Goal: Information Seeking & Learning: Check status

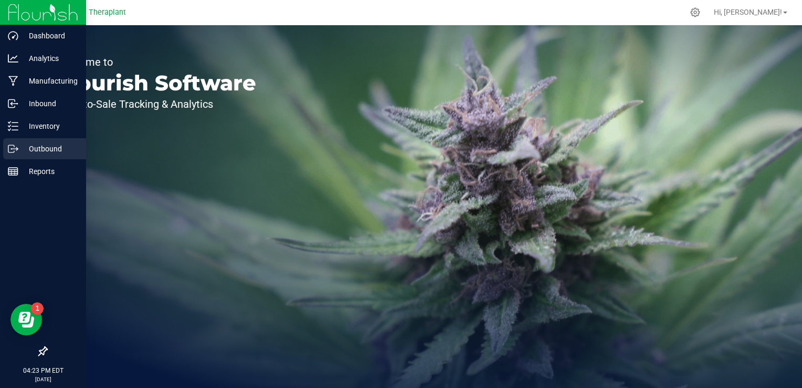
click at [49, 152] on p "Outbound" at bounding box center [49, 148] width 63 height 13
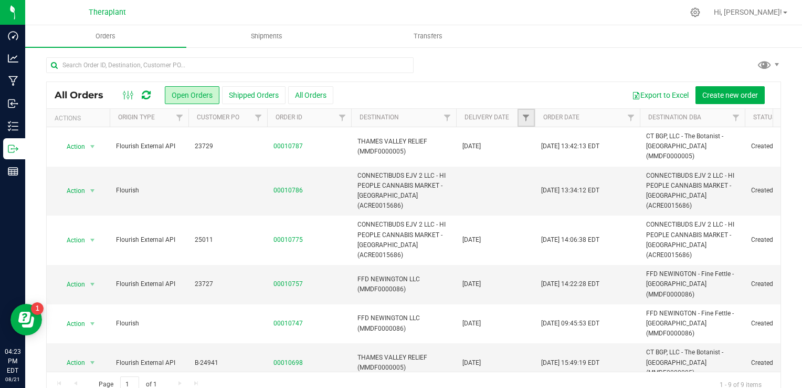
click at [529, 122] on link "Filter" at bounding box center [526, 118] width 17 height 18
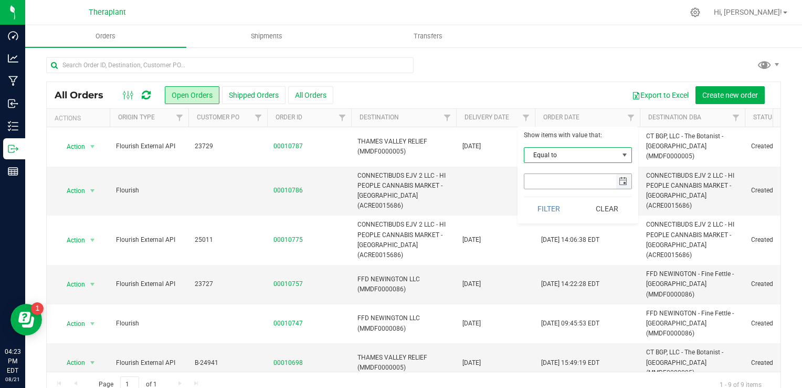
click at [631, 179] on span "select" at bounding box center [624, 181] width 15 height 15
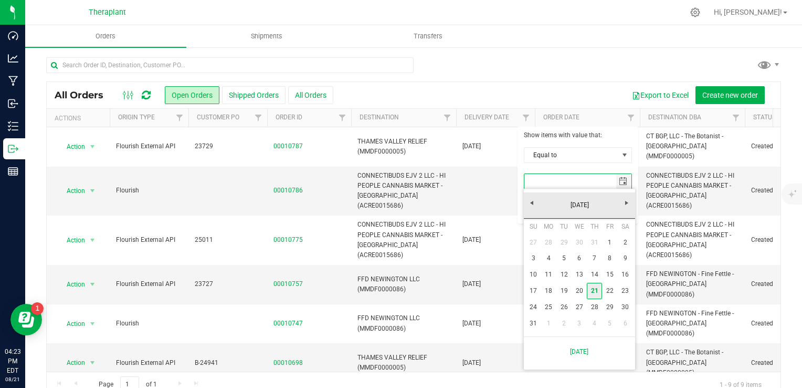
click at [596, 291] on link "21" at bounding box center [594, 291] width 15 height 16
type input "[DATE]"
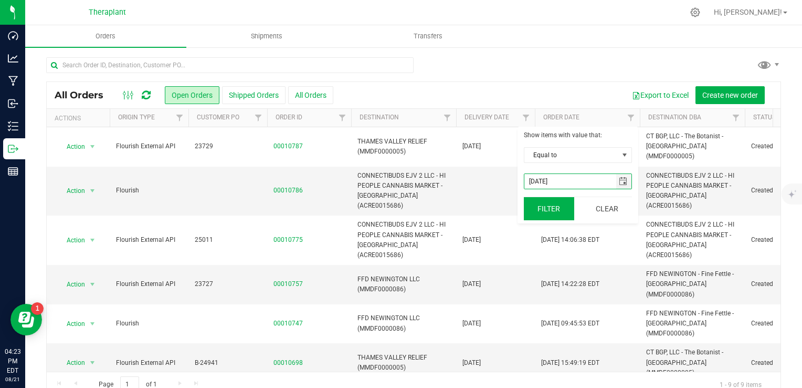
click at [557, 214] on button "Filter" at bounding box center [549, 208] width 50 height 23
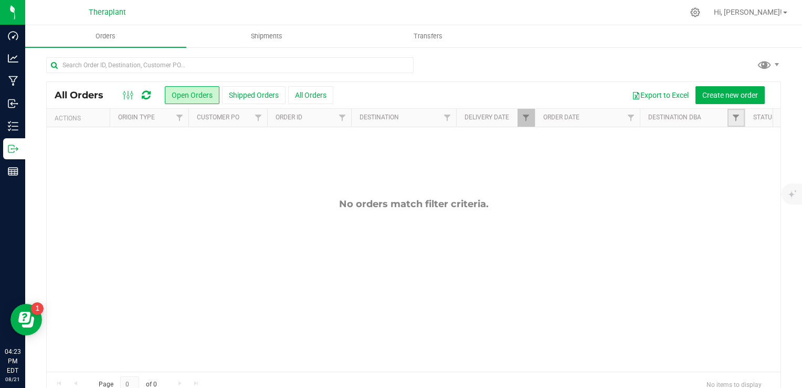
click at [731, 117] on link "Filter" at bounding box center [736, 118] width 17 height 18
click at [524, 117] on span "Filter" at bounding box center [526, 117] width 8 height 8
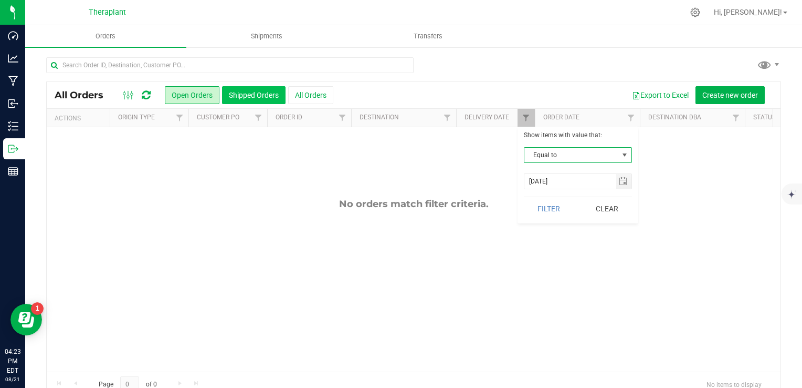
click at [241, 93] on button "Shipped Orders" at bounding box center [254, 95] width 64 height 18
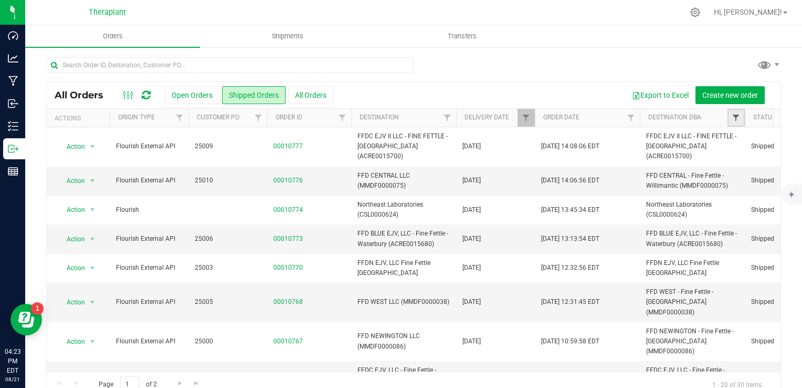
click at [734, 121] on span "Filter" at bounding box center [736, 117] width 8 height 8
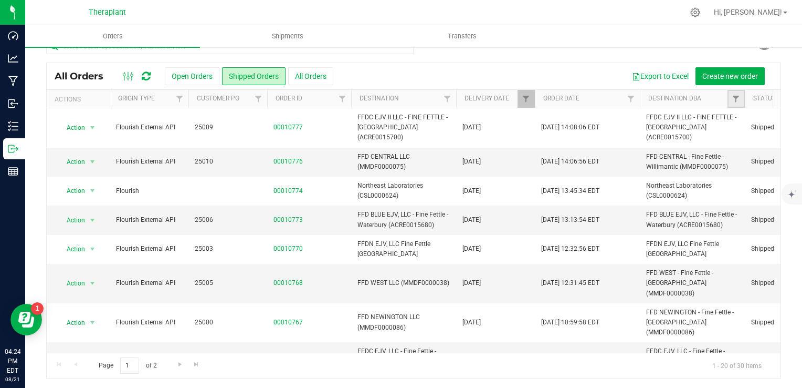
click at [731, 97] on link "Filter" at bounding box center [736, 99] width 17 height 18
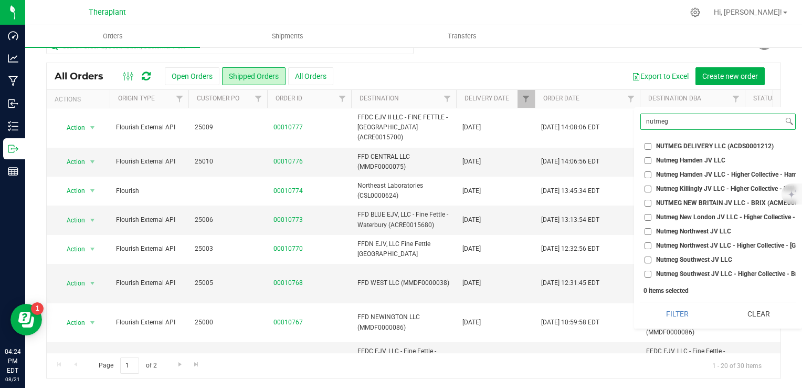
type input "nutmeg"
click at [731, 247] on span "Nutmeg Northwest JV LLC - Higher Collective - [GEOGRAPHIC_DATA] (ACRE0015662)" at bounding box center [777, 245] width 242 height 6
click at [652, 247] on input "Nutmeg Northwest JV LLC - Higher Collective - [GEOGRAPHIC_DATA] (ACRE0015662)" at bounding box center [648, 245] width 7 height 7
checkbox input "true"
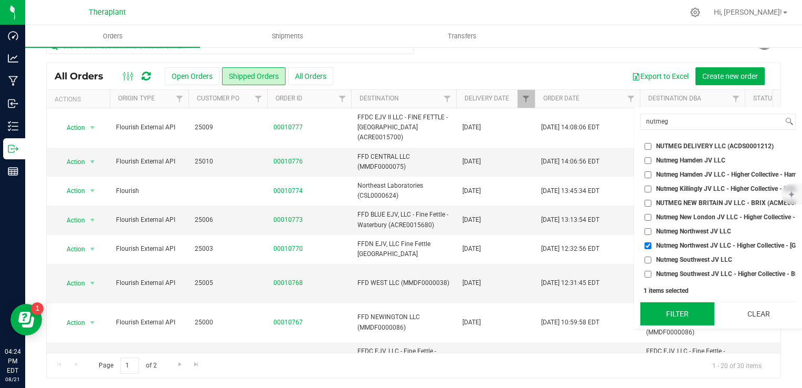
click at [695, 323] on button "Filter" at bounding box center [678, 313] width 74 height 23
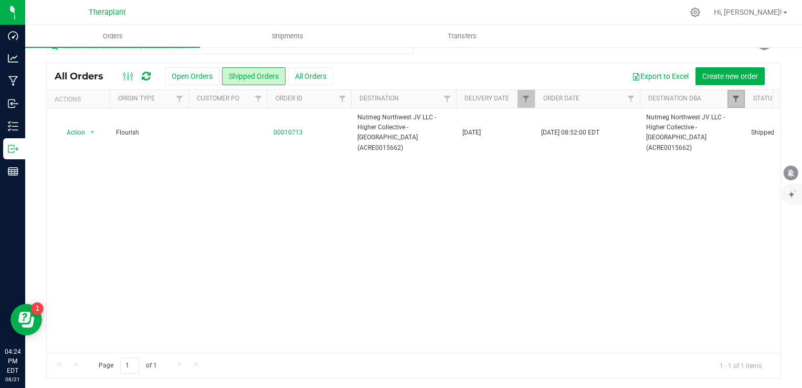
drag, startPoint x: 739, startPoint y: 90, endPoint x: 733, endPoint y: 95, distance: 7.9
click at [739, 90] on link "Filter" at bounding box center [736, 99] width 17 height 18
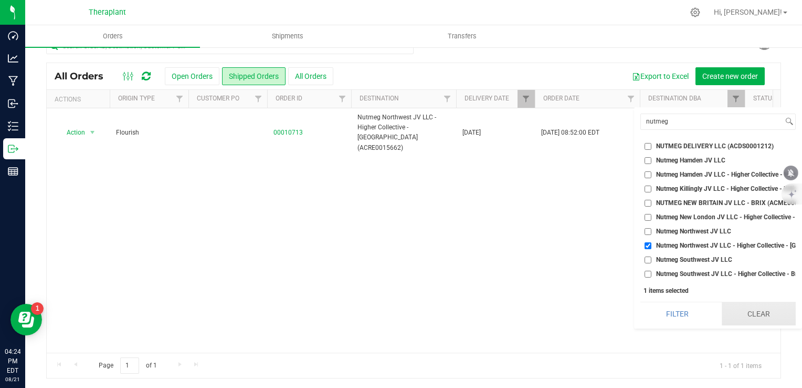
click at [760, 325] on button "Clear" at bounding box center [759, 313] width 74 height 23
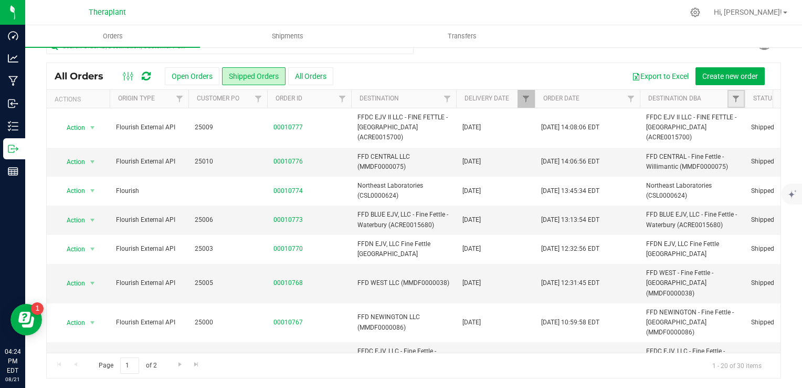
click at [737, 102] on link "Filter" at bounding box center [736, 99] width 17 height 18
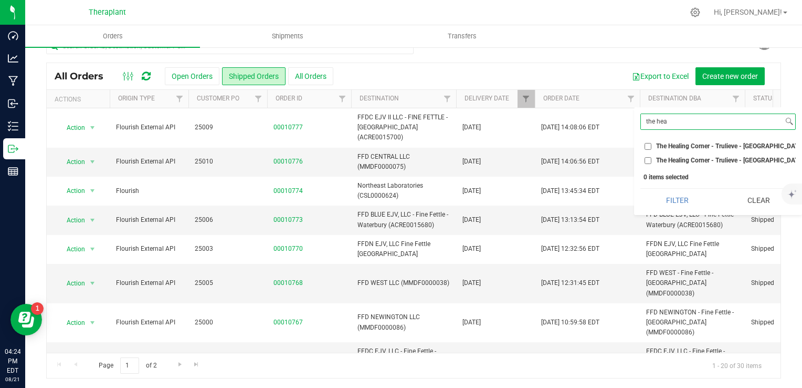
type input "the hea"
click at [710, 143] on span "The Healing Corner - Trulieve - [GEOGRAPHIC_DATA] (AMHF0008263)" at bounding box center [754, 146] width 197 height 6
click at [652, 143] on input "The Healing Corner - Trulieve - [GEOGRAPHIC_DATA] (AMHF0008263)" at bounding box center [648, 146] width 7 height 7
checkbox input "true"
click at [708, 159] on span "The Healing Corner - Trulieve - [GEOGRAPHIC_DATA] (MMDF0000006)" at bounding box center [755, 160] width 199 height 6
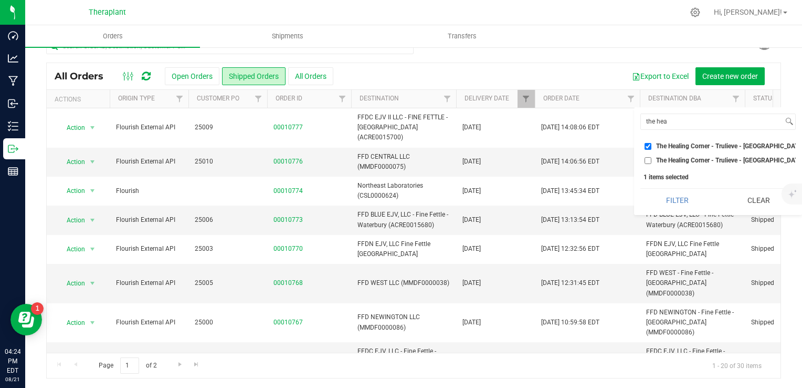
click at [652, 159] on input "The Healing Corner - Trulieve - [GEOGRAPHIC_DATA] (MMDF0000006)" at bounding box center [648, 160] width 7 height 7
checkbox input "true"
click at [687, 203] on button "Filter" at bounding box center [678, 200] width 74 height 23
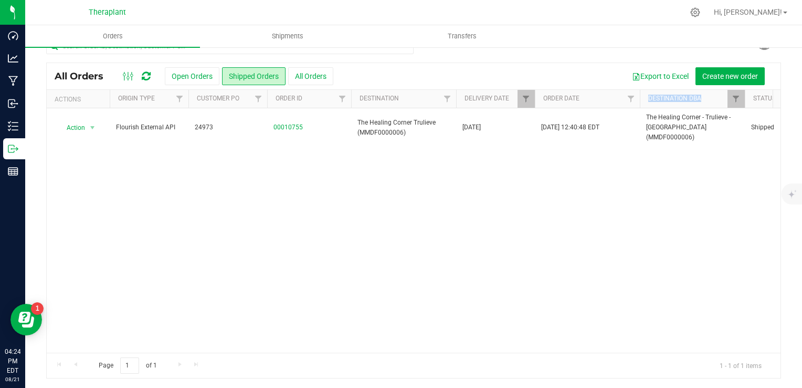
click at [727, 100] on th "Destination DBA" at bounding box center [692, 99] width 105 height 18
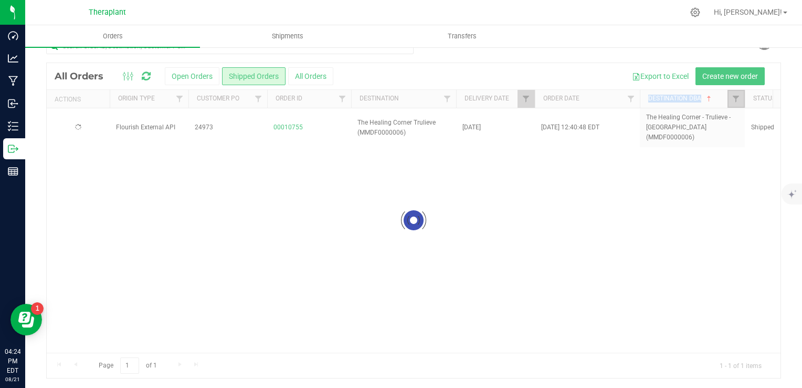
click at [729, 100] on link "Filter" at bounding box center [736, 99] width 17 height 18
checkbox input "true"
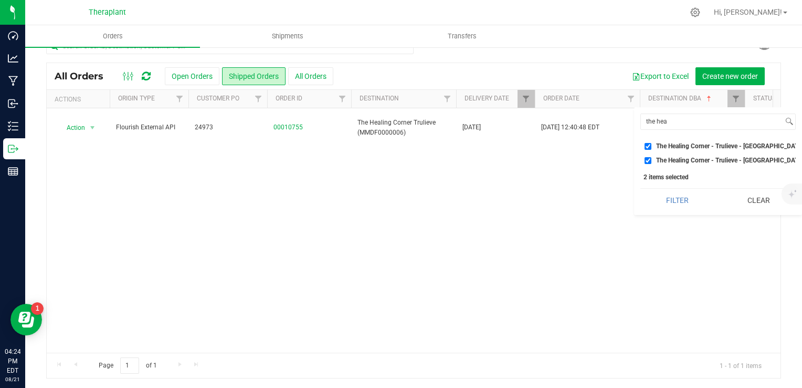
drag, startPoint x: 771, startPoint y: 211, endPoint x: 765, endPoint y: 193, distance: 19.4
click at [770, 211] on button "Clear" at bounding box center [759, 200] width 74 height 23
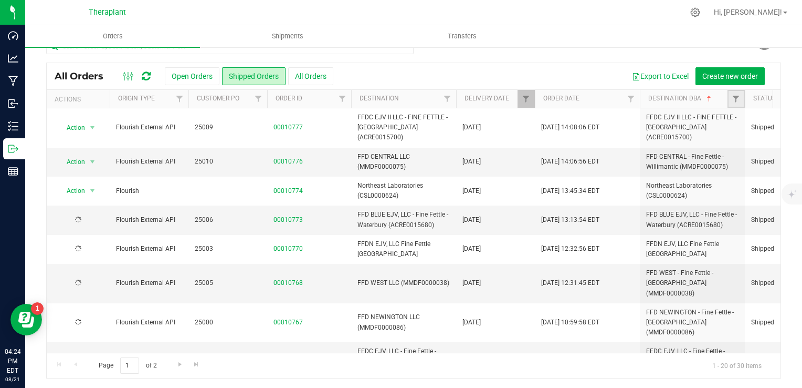
click at [731, 102] on link "Filter" at bounding box center [736, 99] width 17 height 18
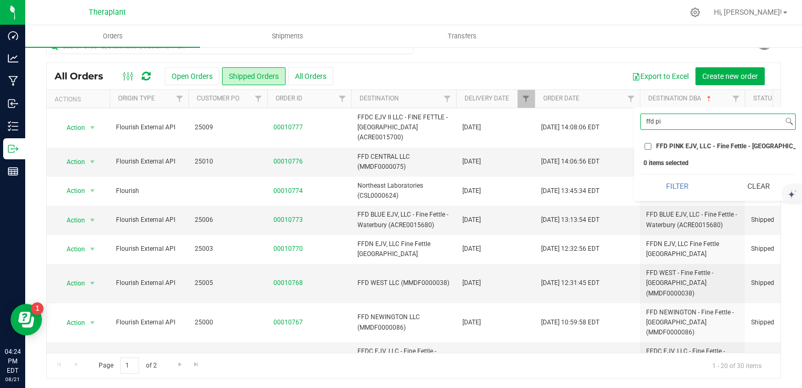
type input "ffd pi"
click at [715, 143] on span "FFD PINK EJV, LLC - Fine Fettle - [GEOGRAPHIC_DATA] (AMHF0008273)" at bounding box center [759, 146] width 206 height 6
click at [652, 143] on input "FFD PINK EJV, LLC - Fine Fettle - [GEOGRAPHIC_DATA] (AMHF0008273)" at bounding box center [648, 146] width 7 height 7
drag, startPoint x: 688, startPoint y: 190, endPoint x: 682, endPoint y: 169, distance: 21.8
click at [688, 190] on button "Filter" at bounding box center [678, 185] width 74 height 23
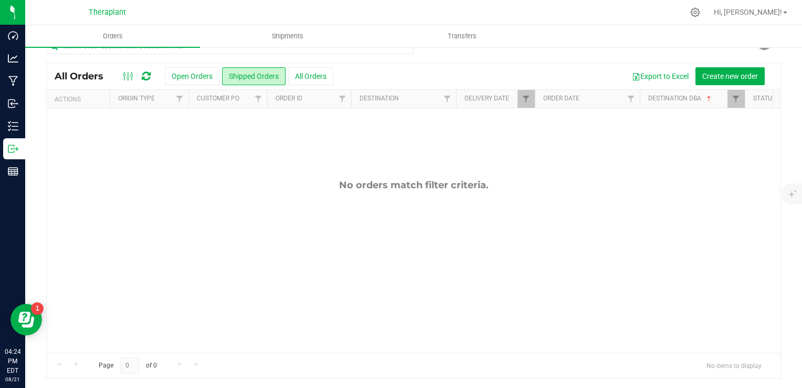
checkbox input "true"
click at [733, 102] on span "Filter" at bounding box center [736, 99] width 8 height 8
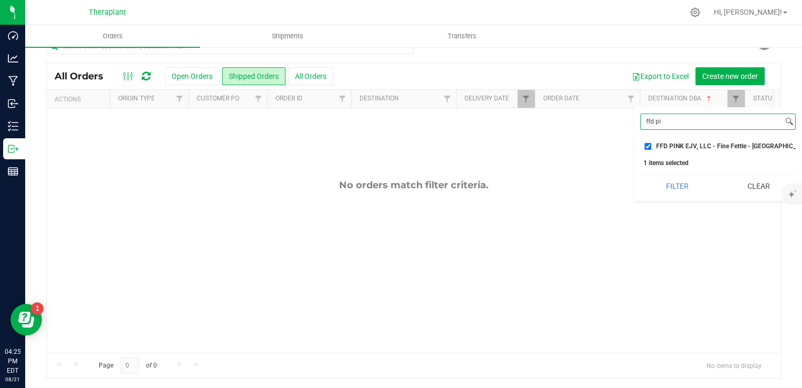
click at [695, 129] on input "ffd pi" at bounding box center [712, 121] width 142 height 15
click at [695, 128] on input "ffd pi" at bounding box center [712, 121] width 142 height 15
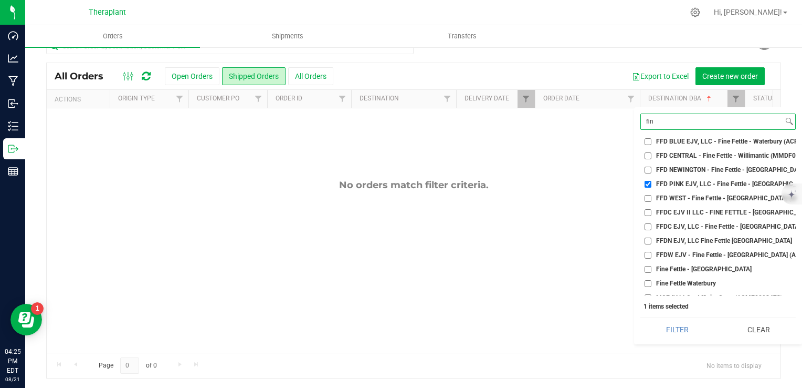
scroll to position [48, 0]
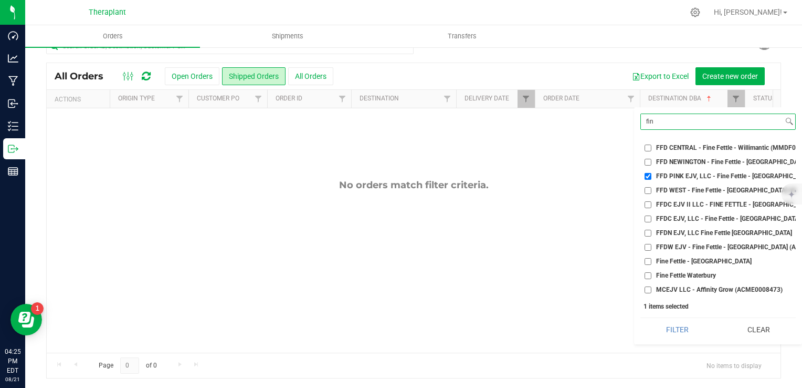
type input "fin"
drag, startPoint x: 707, startPoint y: 251, endPoint x: 698, endPoint y: 262, distance: 14.9
click at [707, 258] on span "Fine Fettle - [GEOGRAPHIC_DATA]" at bounding box center [704, 261] width 96 height 6
click at [652, 258] on input "Fine Fettle - [GEOGRAPHIC_DATA]" at bounding box center [648, 261] width 7 height 7
checkbox input "true"
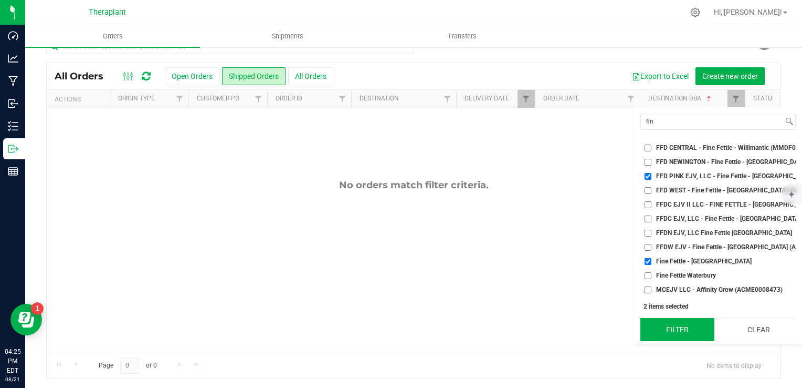
click at [663, 321] on button "Filter" at bounding box center [678, 329] width 74 height 23
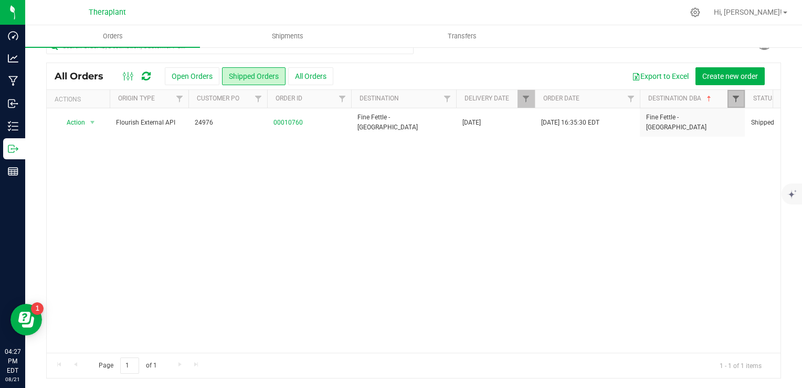
drag, startPoint x: 742, startPoint y: 96, endPoint x: 737, endPoint y: 100, distance: 5.9
click at [742, 96] on link "Filter" at bounding box center [736, 99] width 17 height 18
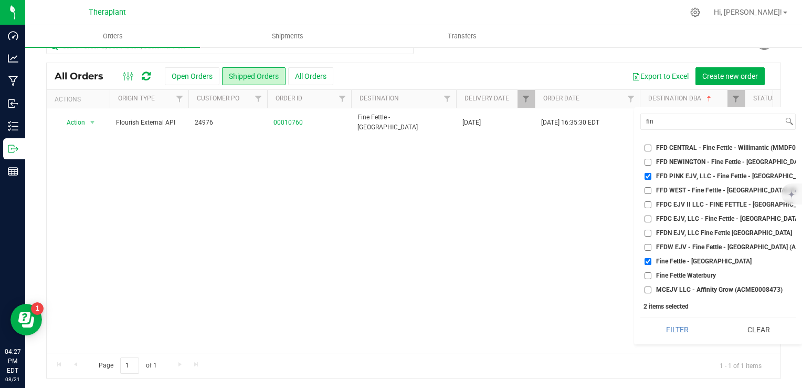
drag, startPoint x: 742, startPoint y: 331, endPoint x: 746, endPoint y: 309, distance: 22.4
click at [742, 331] on button "Clear" at bounding box center [759, 329] width 74 height 23
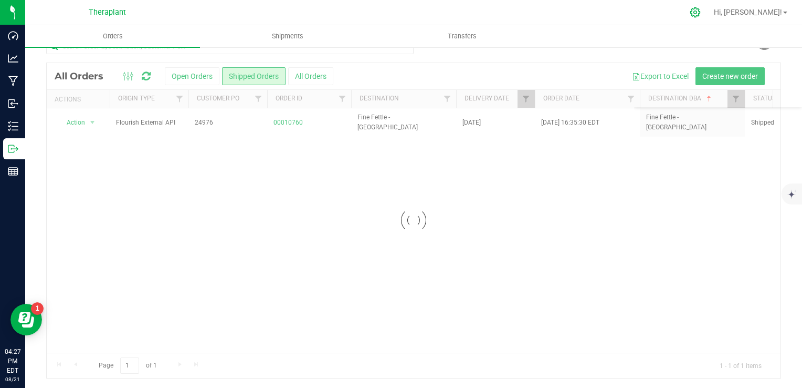
scroll to position [782, 0]
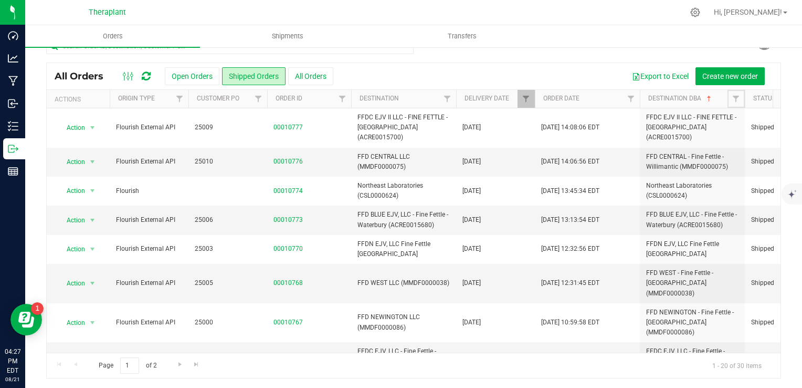
click at [735, 99] on span "Filter" at bounding box center [736, 99] width 8 height 8
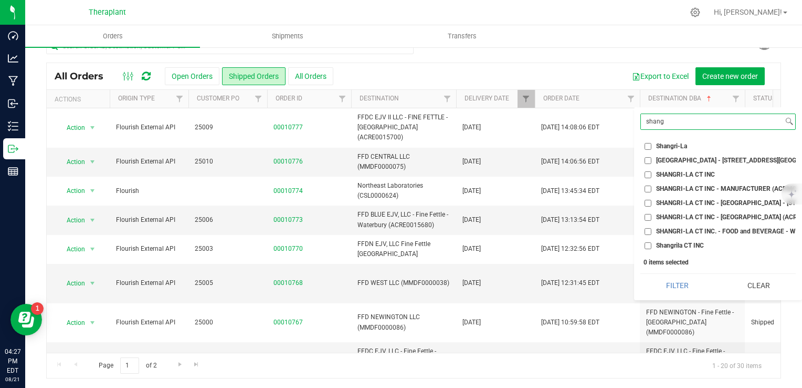
type input "shang"
click at [714, 212] on ul "Select All 56 [PERSON_NAME] LLC - LUCKY BREAK CANNABIS - Bridgeport (ACFB000005…" at bounding box center [718, 194] width 155 height 113
drag, startPoint x: 713, startPoint y: 213, endPoint x: 709, endPoint y: 220, distance: 8.0
click at [713, 214] on span "SHANGRI-LA CT INC - [GEOGRAPHIC_DATA] (ACRE0003242)" at bounding box center [742, 217] width 173 height 6
click at [652, 214] on input "SHANGRI-LA CT INC - [GEOGRAPHIC_DATA] (ACRE0003242)" at bounding box center [648, 217] width 7 height 7
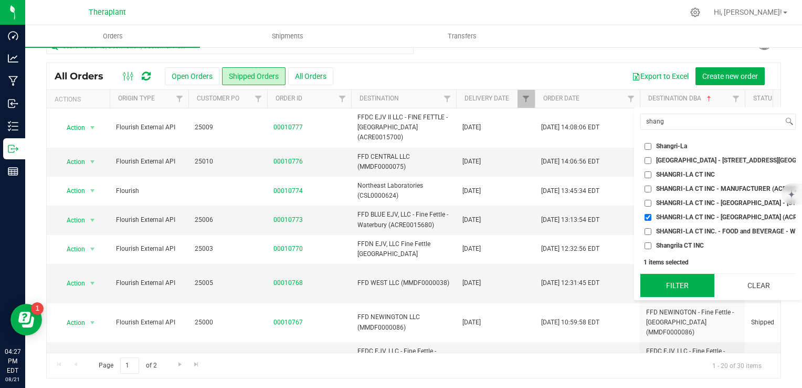
click at [697, 289] on button "Filter" at bounding box center [678, 285] width 74 height 23
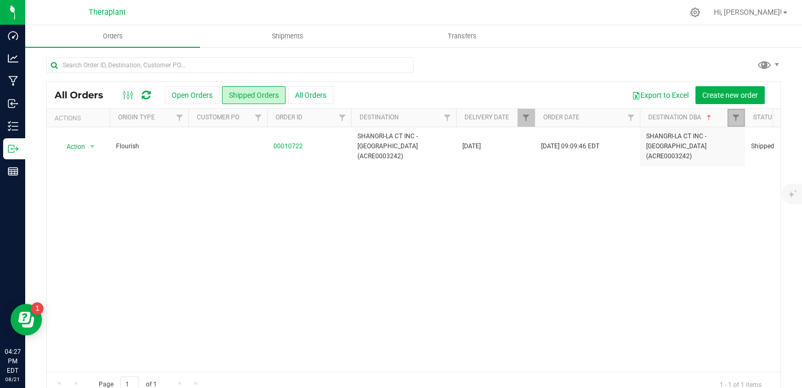
click at [742, 117] on link "Filter" at bounding box center [736, 118] width 17 height 18
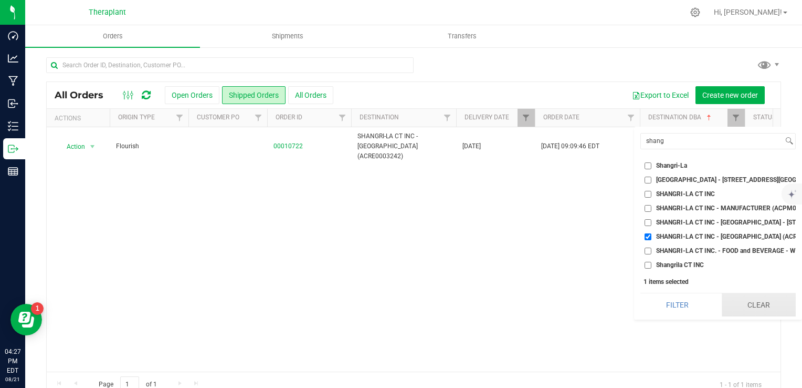
click at [757, 316] on button "Clear" at bounding box center [759, 304] width 74 height 23
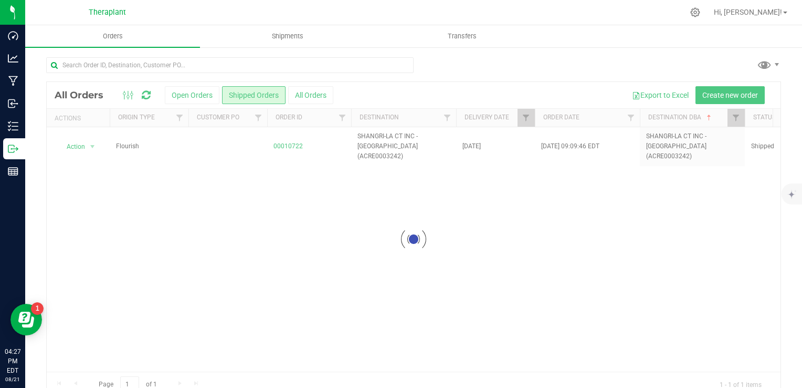
checkbox input "false"
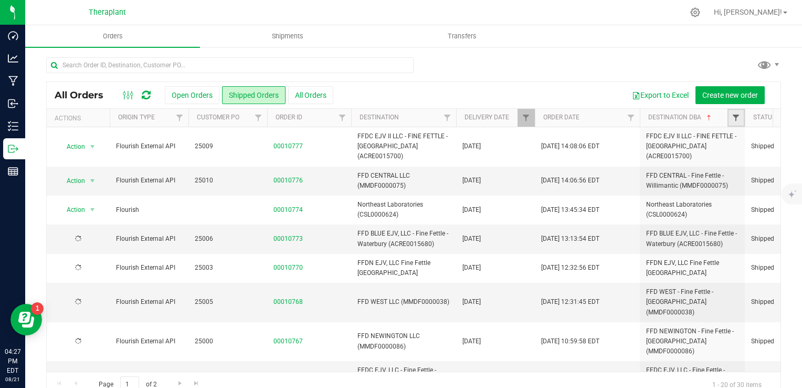
click at [732, 118] on span "Filter" at bounding box center [736, 117] width 8 height 8
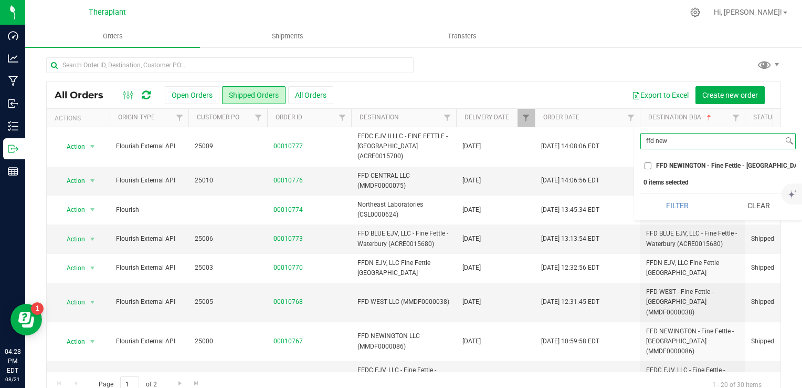
type input "ffd new"
click at [717, 165] on span "FFD NEWINGTON - Fine Fettle - [GEOGRAPHIC_DATA] (MMDF0000086)" at bounding box center [757, 165] width 202 height 6
click at [652, 165] on input "FFD NEWINGTON - Fine Fettle - [GEOGRAPHIC_DATA] (MMDF0000086)" at bounding box center [648, 165] width 7 height 7
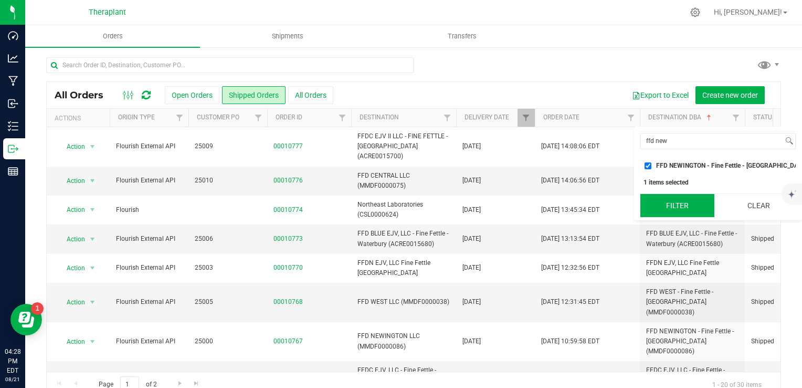
click at [674, 207] on button "Filter" at bounding box center [678, 205] width 74 height 23
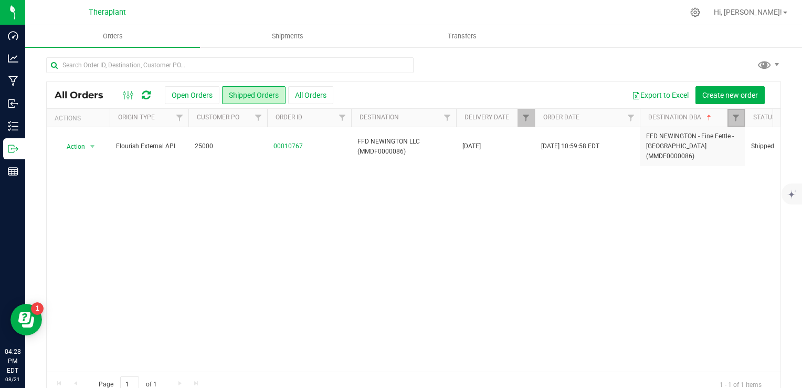
click at [733, 122] on link "Filter" at bounding box center [736, 118] width 17 height 18
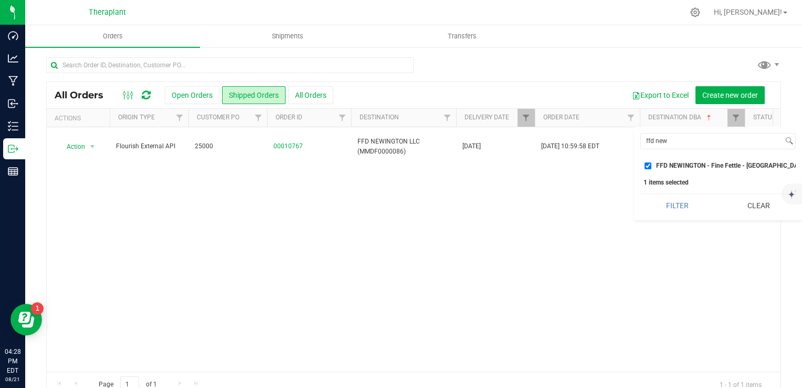
drag, startPoint x: 769, startPoint y: 211, endPoint x: 760, endPoint y: 185, distance: 27.6
click at [769, 211] on button "Clear" at bounding box center [759, 205] width 74 height 23
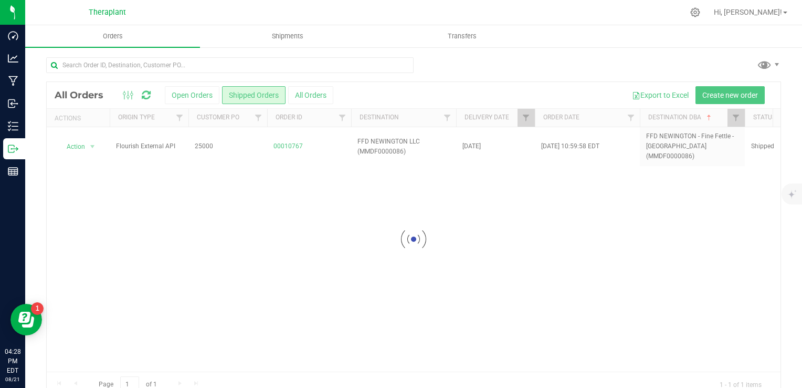
checkbox input "false"
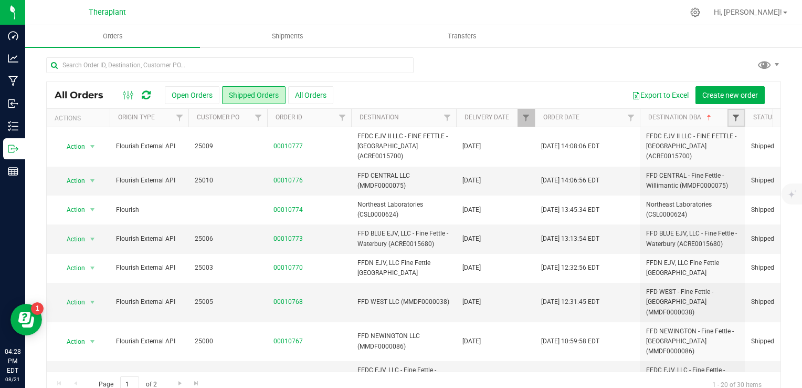
click at [737, 119] on span "Filter" at bounding box center [736, 117] width 8 height 8
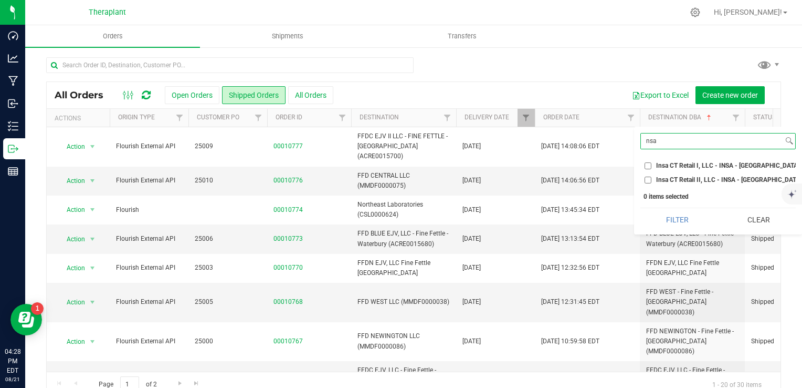
type input "nsa"
drag, startPoint x: 718, startPoint y: 177, endPoint x: 713, endPoint y: 190, distance: 14.3
click at [718, 178] on span "Insa CT Retail II, LLC - INSA - [GEOGRAPHIC_DATA] (ACRE0015678)" at bounding box center [752, 179] width 193 height 6
click at [652, 178] on input "Insa CT Retail II, LLC - INSA - [GEOGRAPHIC_DATA] (ACRE0015678)" at bounding box center [648, 179] width 7 height 7
checkbox input "true"
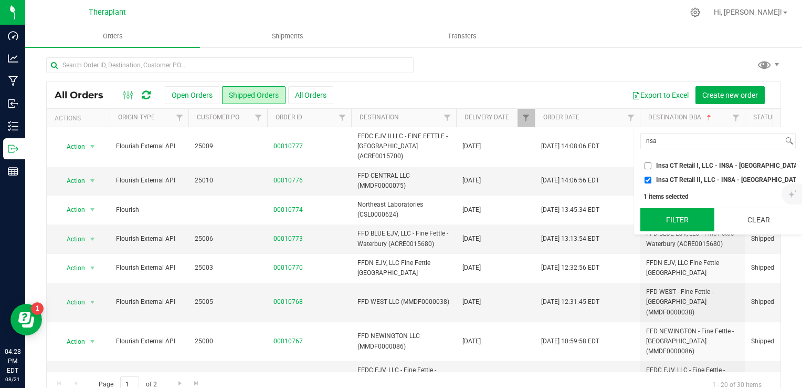
click at [688, 231] on button "Filter" at bounding box center [678, 219] width 74 height 23
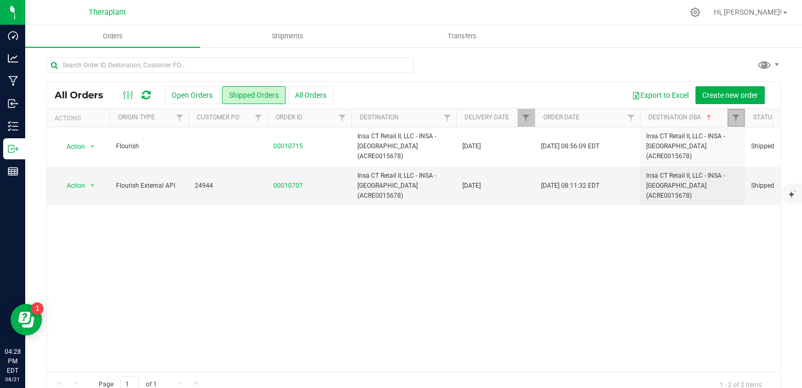
click at [735, 124] on link "Filter" at bounding box center [736, 118] width 17 height 18
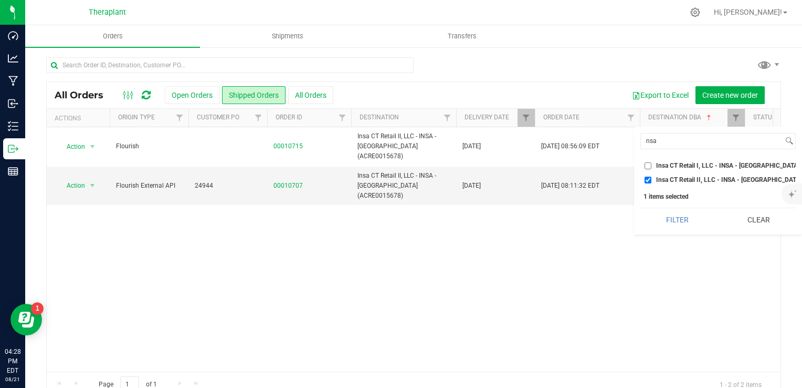
click at [702, 162] on span "Insa CT Retail I, LLC - INSA - [GEOGRAPHIC_DATA] (ACRE0015682)" at bounding box center [751, 165] width 191 height 6
click at [652, 162] on input "Insa CT Retail I, LLC - INSA - [GEOGRAPHIC_DATA] (ACRE0015682)" at bounding box center [648, 165] width 7 height 7
click at [679, 226] on button "Filter" at bounding box center [678, 219] width 74 height 23
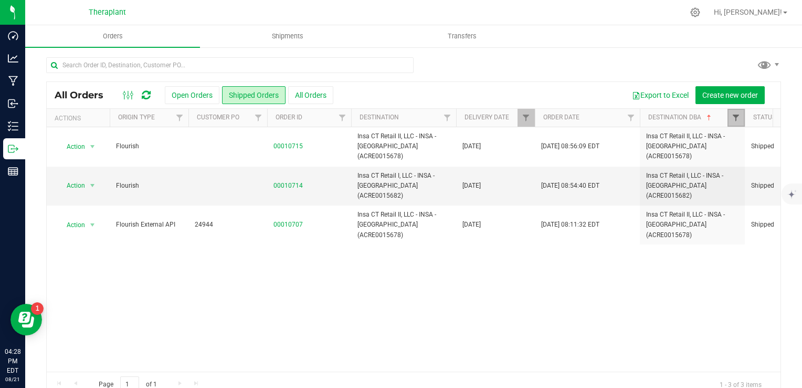
click at [733, 118] on span "Filter" at bounding box center [736, 117] width 8 height 8
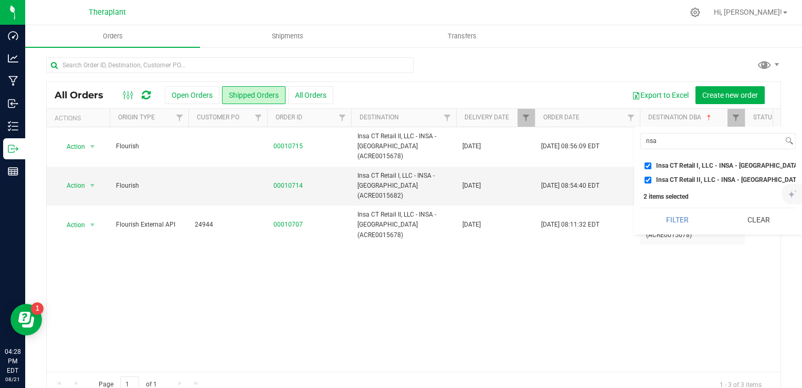
drag, startPoint x: 749, startPoint y: 232, endPoint x: 746, endPoint y: 202, distance: 30.1
click at [749, 228] on button "Clear" at bounding box center [759, 219] width 74 height 23
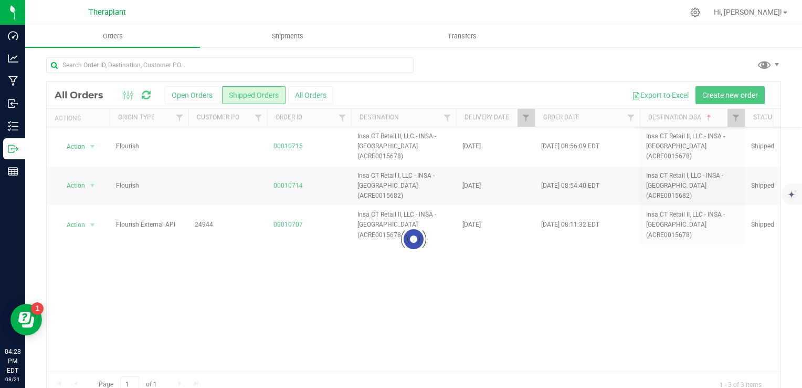
checkbox input "false"
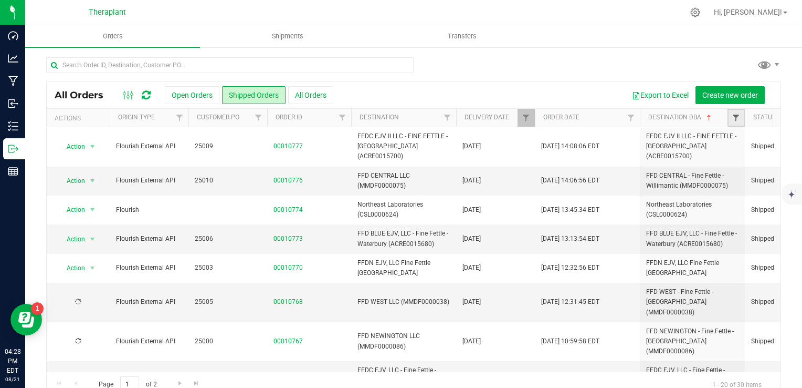
click at [736, 121] on span "Filter" at bounding box center [736, 117] width 8 height 8
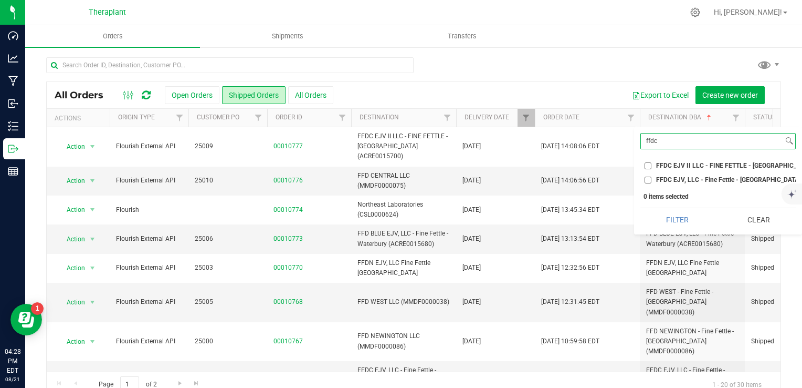
type input "ffdc"
click at [726, 162] on span "FFDC EJV II LLC - FINE FETTLE - [GEOGRAPHIC_DATA] (ACRE0015700)" at bounding box center [758, 165] width 205 height 6
click at [652, 162] on input "FFDC EJV II LLC - FINE FETTLE - [GEOGRAPHIC_DATA] (ACRE0015700)" at bounding box center [648, 165] width 7 height 7
checkbox input "true"
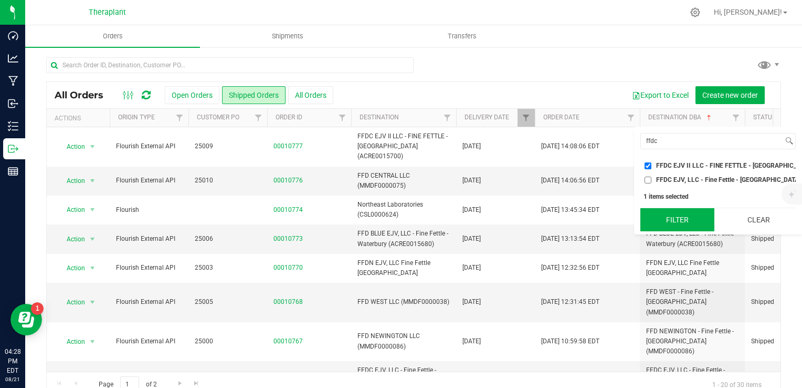
drag, startPoint x: 697, startPoint y: 224, endPoint x: 702, endPoint y: 222, distance: 5.9
click at [697, 224] on button "Filter" at bounding box center [678, 219] width 74 height 23
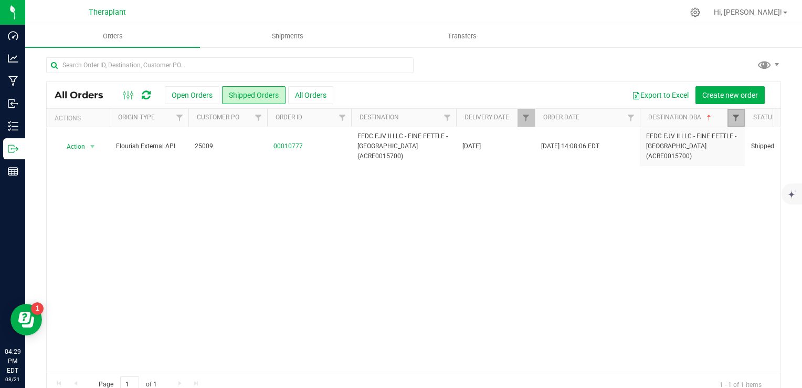
click at [734, 116] on span "Filter" at bounding box center [736, 117] width 8 height 8
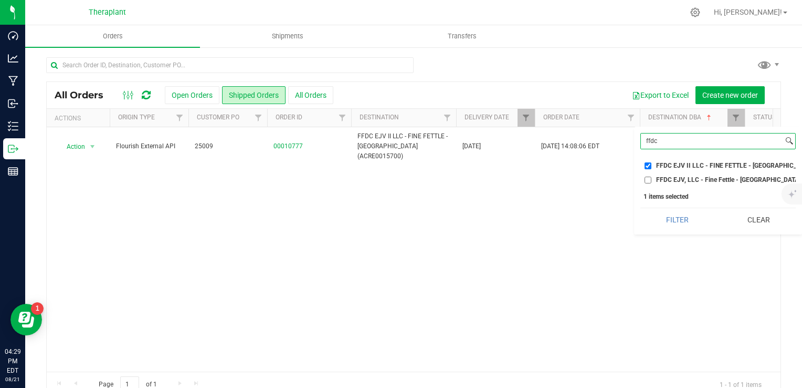
click at [738, 148] on input "ffdc" at bounding box center [712, 140] width 142 height 15
type input "sfc"
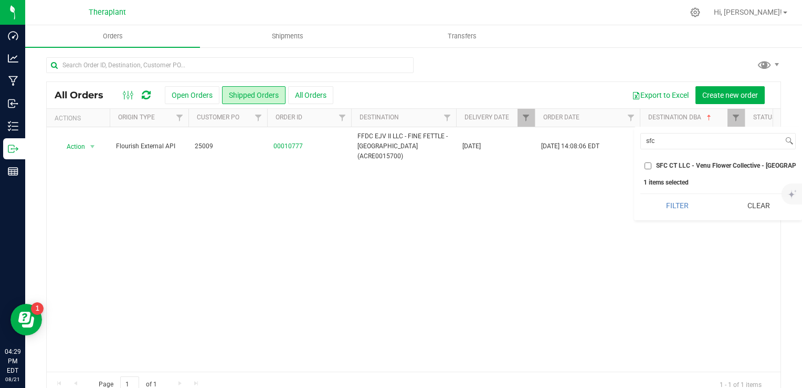
click at [723, 167] on span "SFC CT LLC - Venu Flower Collective - [GEOGRAPHIC_DATA] (ACRE0015659)" at bounding box center [765, 165] width 218 height 6
click at [652, 167] on input "SFC CT LLC - Venu Flower Collective - [GEOGRAPHIC_DATA] (ACRE0015659)" at bounding box center [648, 165] width 7 height 7
checkbox input "true"
click at [690, 217] on button "Filter" at bounding box center [678, 205] width 74 height 23
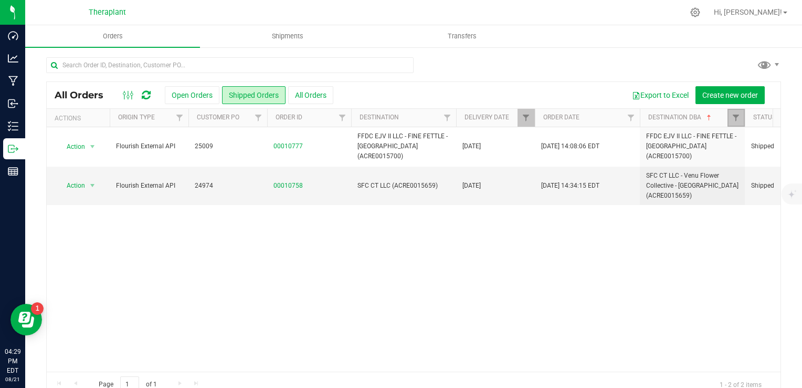
drag, startPoint x: 739, startPoint y: 120, endPoint x: 742, endPoint y: 135, distance: 14.9
click at [739, 120] on span "Filter" at bounding box center [736, 117] width 8 height 8
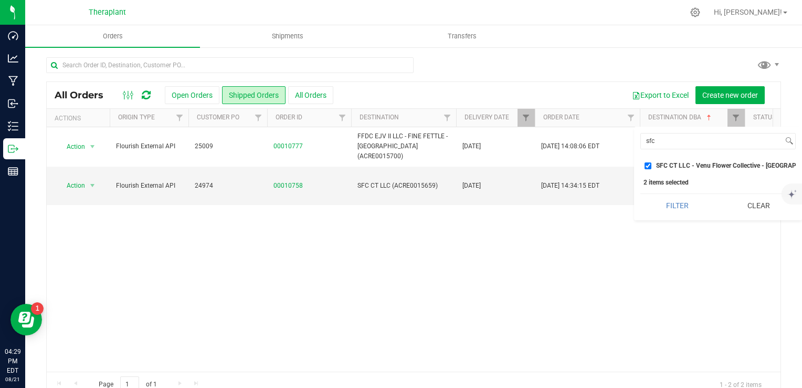
drag, startPoint x: 769, startPoint y: 211, endPoint x: 729, endPoint y: 135, distance: 84.8
click at [769, 211] on button "Clear" at bounding box center [759, 205] width 74 height 23
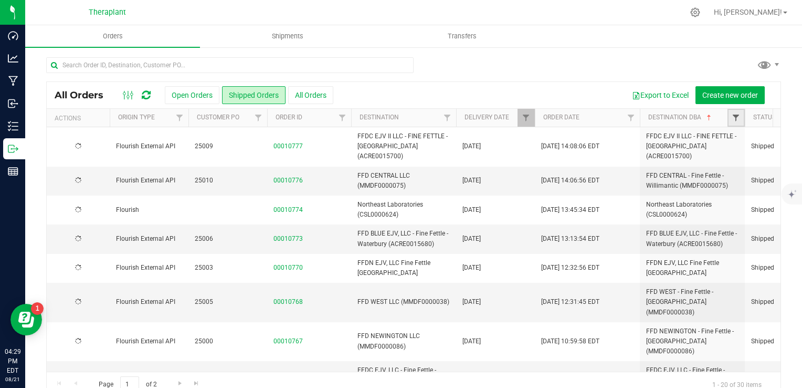
click at [735, 114] on span "Filter" at bounding box center [736, 117] width 8 height 8
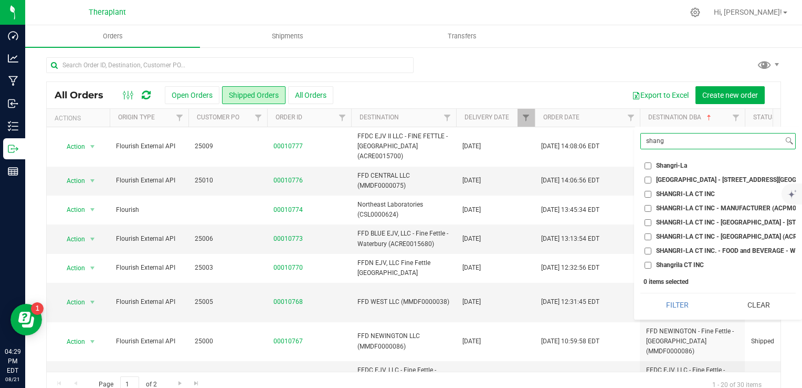
type input "shang"
click at [685, 267] on span "Shangrila CT INC" at bounding box center [680, 265] width 48 height 6
click at [652, 267] on input "Shangrila CT INC" at bounding box center [648, 265] width 7 height 7
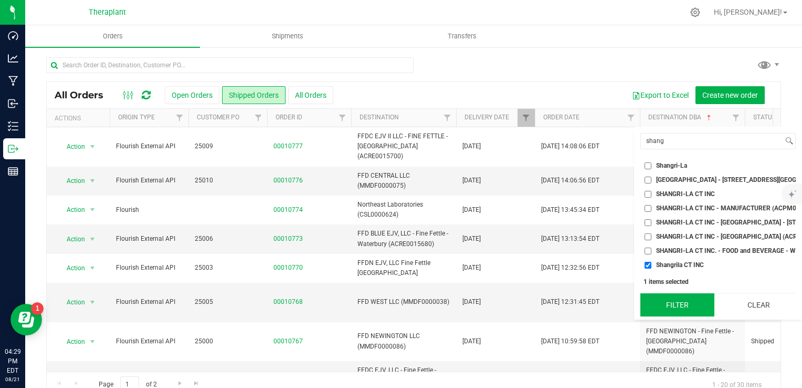
click at [680, 304] on button "Filter" at bounding box center [678, 304] width 74 height 23
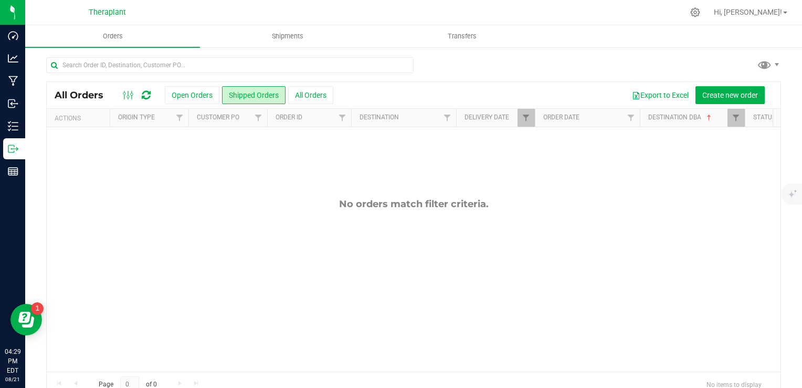
checkbox input "true"
click at [733, 117] on span "Filter" at bounding box center [736, 117] width 8 height 8
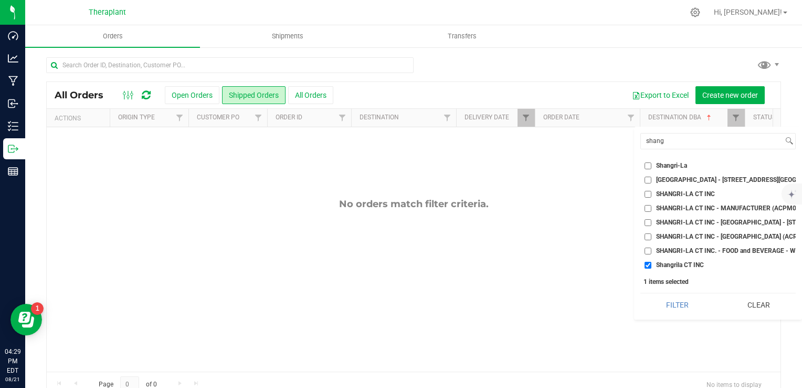
click at [700, 196] on span "SHANGRI-LA CT INC" at bounding box center [685, 194] width 59 height 6
click at [652, 196] on input "SHANGRI-LA CT INC" at bounding box center [648, 194] width 7 height 7
checkbox input "true"
click at [681, 265] on span "Shangrila CT INC" at bounding box center [680, 265] width 48 height 6
click at [652, 265] on input "Shangrila CT INC" at bounding box center [648, 265] width 7 height 7
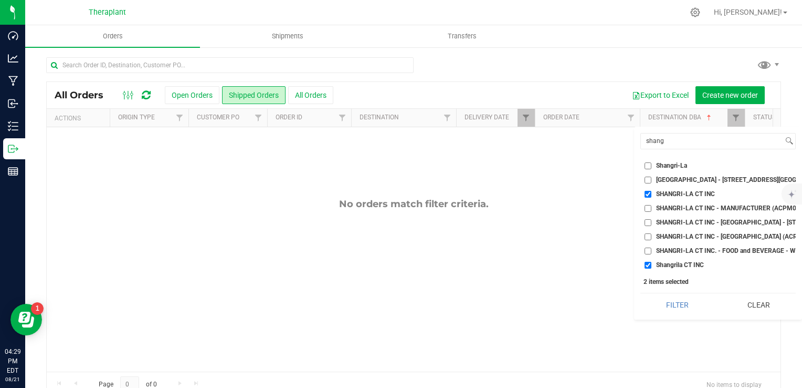
checkbox input "false"
click at [679, 316] on button "Filter" at bounding box center [678, 304] width 74 height 23
